Goal: Find specific page/section: Find specific page/section

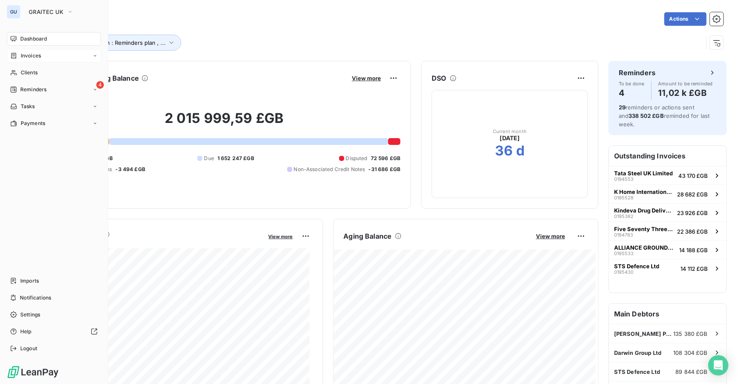
click at [35, 56] on span "Invoices" at bounding box center [31, 56] width 20 height 8
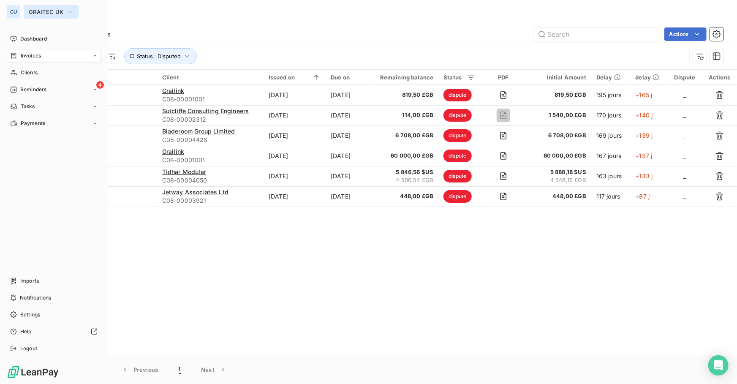
click at [36, 12] on span "GRAITEC UK" at bounding box center [46, 11] width 35 height 7
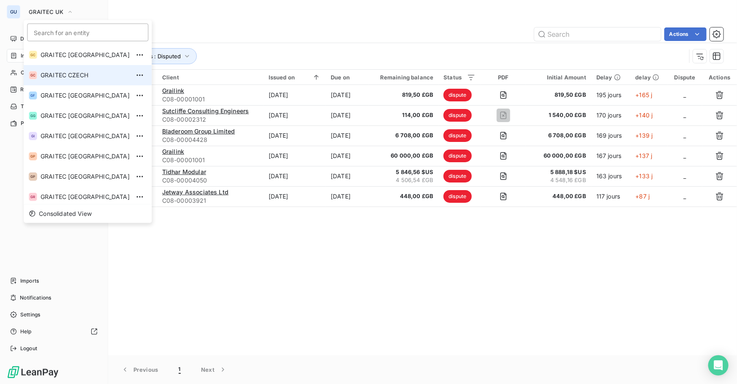
click at [76, 80] on li "GC GRAITEC CZECH" at bounding box center [88, 75] width 128 height 20
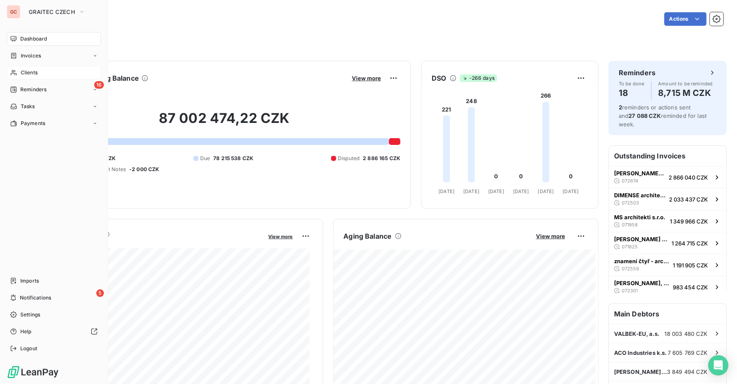
click at [27, 71] on span "Clients" at bounding box center [29, 73] width 17 height 8
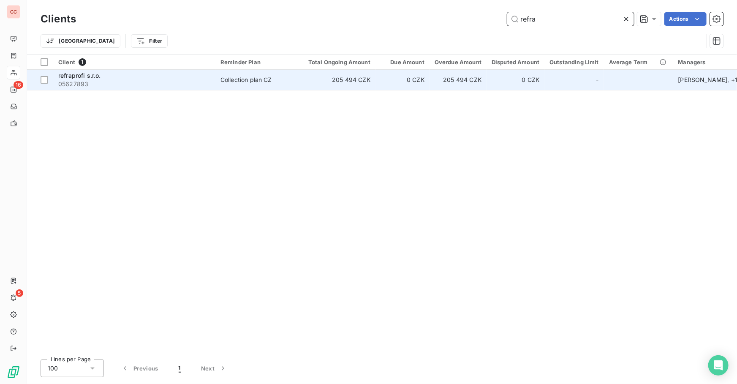
type input "refra"
click at [70, 77] on span "refraprofi s.r.o." at bounding box center [79, 75] width 43 height 7
